Goal: Navigation & Orientation: Find specific page/section

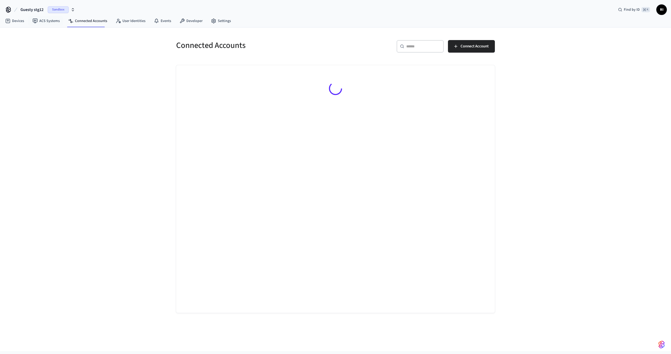
click at [33, 9] on span "Guesty stg12" at bounding box center [31, 10] width 23 height 6
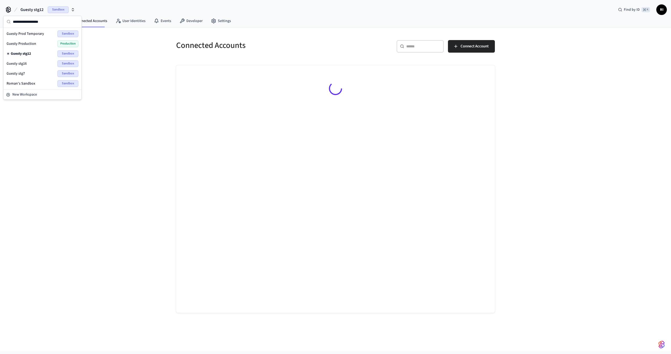
click at [41, 45] on div "Guesty Production Production" at bounding box center [43, 43] width 72 height 7
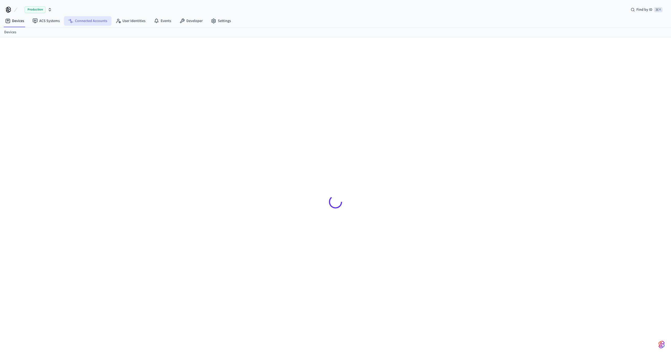
click at [97, 19] on link "Connected Accounts" at bounding box center [87, 20] width 47 height 9
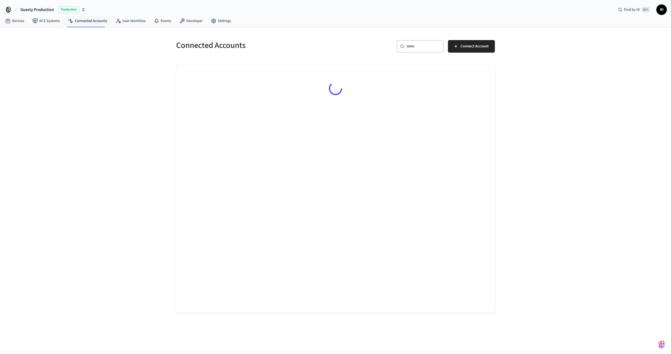
click at [234, 104] on div at bounding box center [335, 89] width 319 height 48
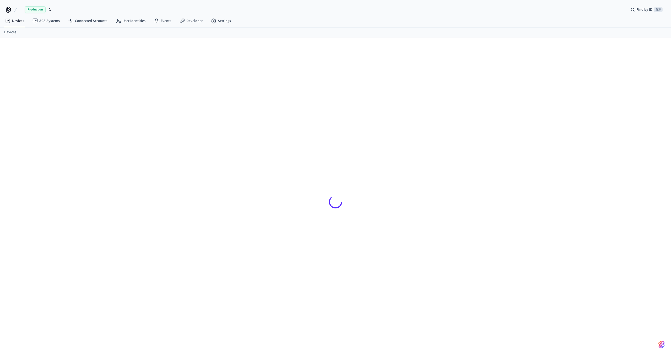
click at [39, 10] on span "Production" at bounding box center [35, 9] width 21 height 7
click at [25, 8] on span "Production" at bounding box center [35, 9] width 21 height 7
click at [30, 9] on span "Production" at bounding box center [35, 9] width 21 height 7
click at [11, 10] on icon at bounding box center [8, 10] width 8 height 8
click at [6, 8] on icon at bounding box center [8, 10] width 8 height 8
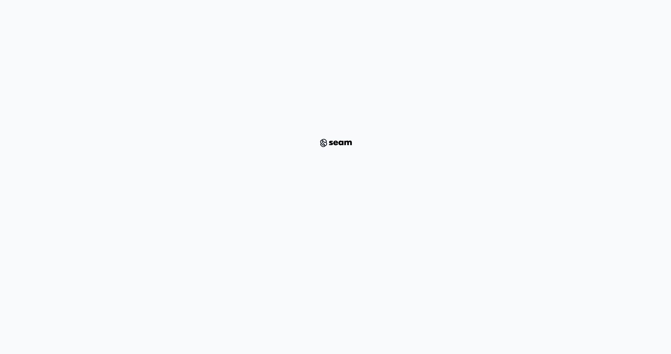
click at [331, 134] on div at bounding box center [336, 142] width 646 height 269
click at [334, 146] on img at bounding box center [335, 143] width 39 height 11
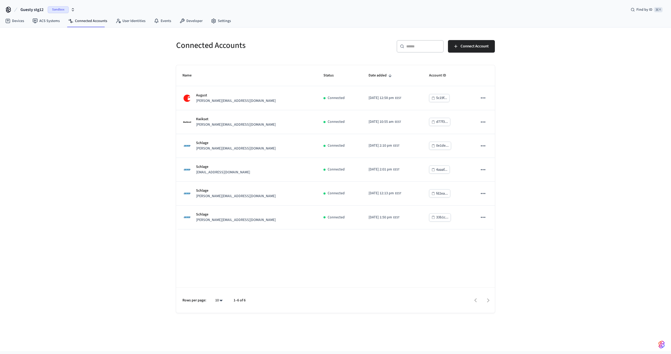
click at [40, 8] on span "Guesty stg12" at bounding box center [31, 10] width 23 height 6
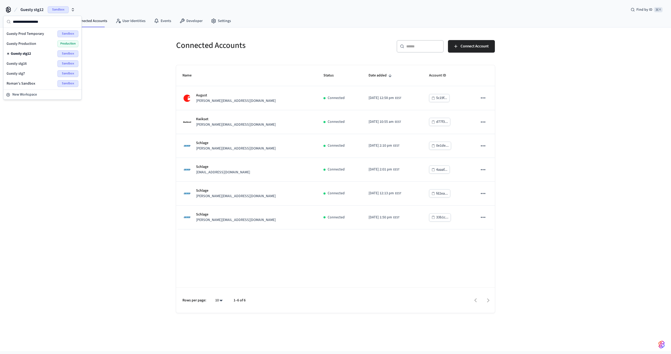
click at [41, 42] on div "Guesty Production Production" at bounding box center [43, 43] width 72 height 7
